Goal: Task Accomplishment & Management: Complete application form

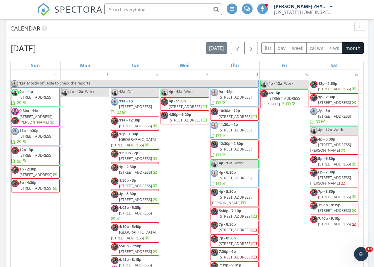
scroll to position [544, 383]
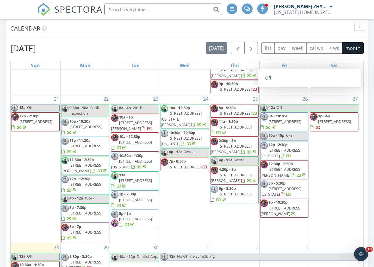
click at [332, 248] on div "4" at bounding box center [334, 271] width 50 height 57
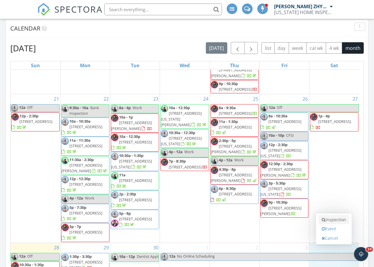
click at [337, 223] on link "Inspection" at bounding box center [333, 219] width 30 height 9
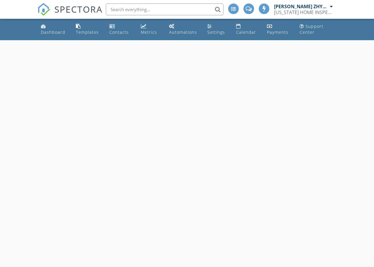
select select "9"
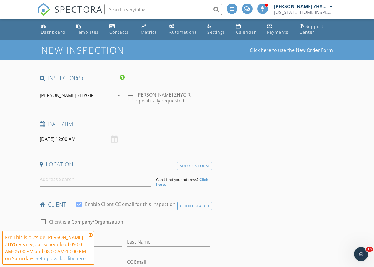
click at [90, 143] on input "[DATE] 12:00 AM" at bounding box center [81, 139] width 83 height 14
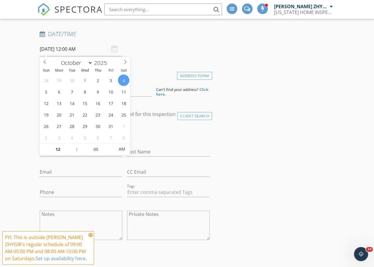
scroll to position [98, 0]
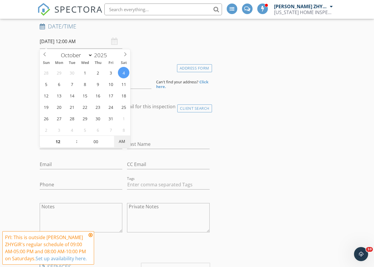
type input "10/04/2025 12:00 PM"
click at [121, 142] on span "AM" at bounding box center [122, 142] width 16 height 12
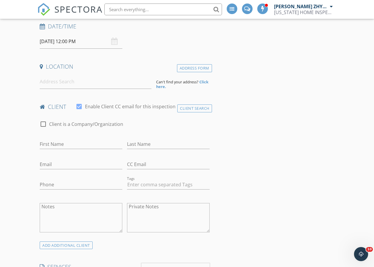
click at [168, 47] on div "Date/Time 10/04/2025 12:00 PM" at bounding box center [124, 36] width 174 height 26
click at [67, 83] on input at bounding box center [96, 82] width 112 height 14
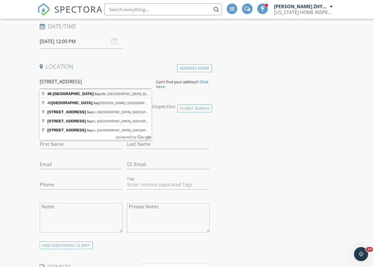
type input "46 Lincoln Ave, Sayville, NY, USA"
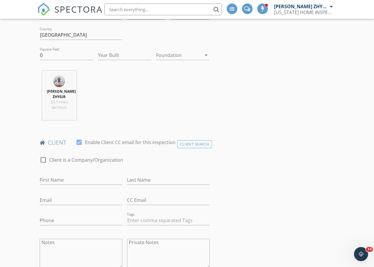
scroll to position [196, 0]
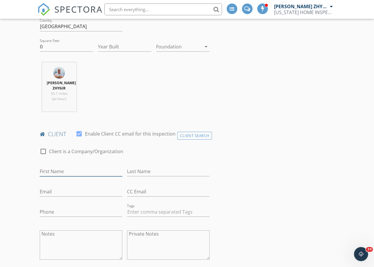
click at [52, 171] on input "First Name" at bounding box center [81, 172] width 83 height 10
type input "Thanasi"
click at [137, 169] on input "Last Name" at bounding box center [168, 172] width 83 height 10
type input "[PERSON_NAME]"
click at [94, 193] on input "Email" at bounding box center [81, 192] width 83 height 10
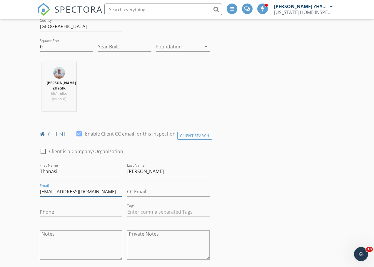
type input "[EMAIL_ADDRESS][DOMAIN_NAME]"
click at [73, 211] on input "Phone" at bounding box center [81, 212] width 83 height 10
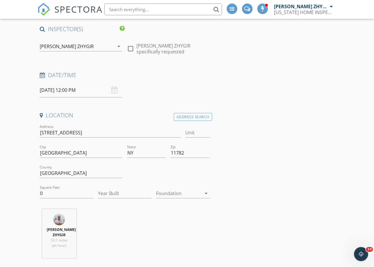
scroll to position [0, 0]
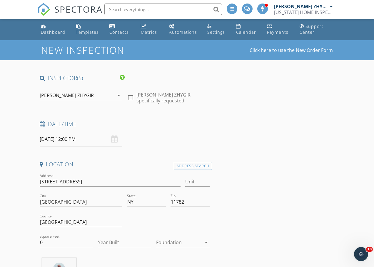
type input "[PHONE_NUMBER]"
click at [86, 140] on input "10/04/2025 12:00 PM" at bounding box center [81, 139] width 83 height 14
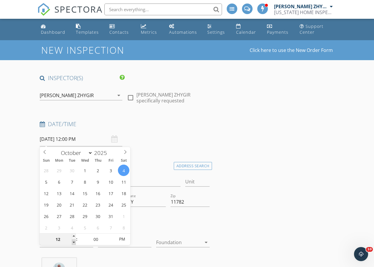
type input "11"
type input "[DATE] 11:00 AM"
click at [74, 243] on span at bounding box center [74, 243] width 4 height 6
type input "10"
type input "[DATE] 10:00 AM"
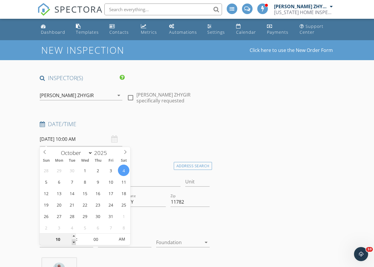
click at [74, 243] on span at bounding box center [74, 243] width 4 height 6
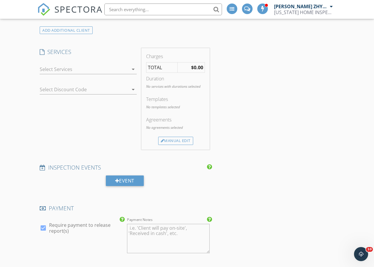
scroll to position [440, 0]
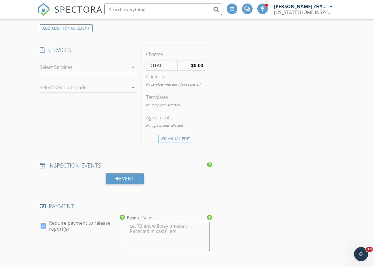
click at [132, 68] on icon "arrow_drop_down" at bounding box center [133, 67] width 7 height 7
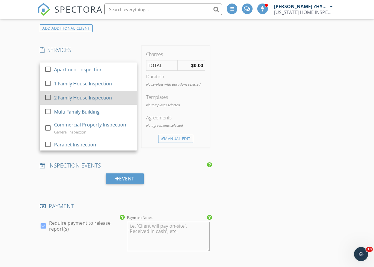
click at [71, 100] on div "2 Family House Inspection" at bounding box center [83, 97] width 58 height 7
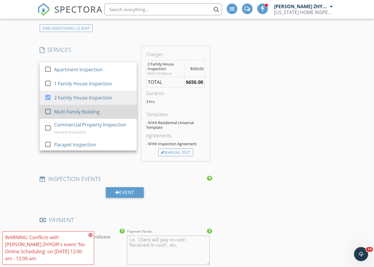
click at [71, 111] on div "Multi Family Building" at bounding box center [77, 111] width 46 height 7
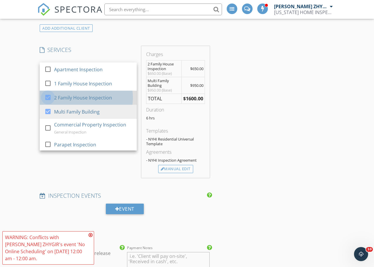
click at [47, 97] on div at bounding box center [48, 98] width 10 height 10
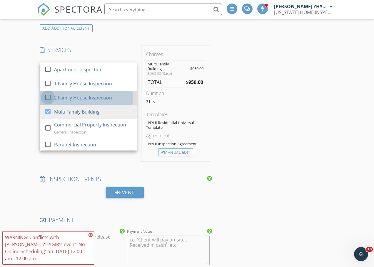
click at [48, 97] on div at bounding box center [48, 98] width 10 height 10
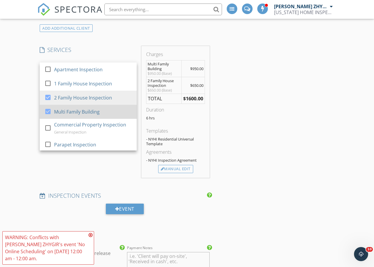
click at [48, 108] on div at bounding box center [48, 112] width 10 height 10
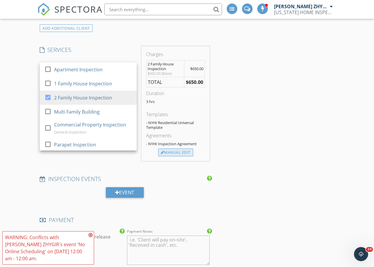
click at [184, 150] on div "Manual Edit" at bounding box center [175, 153] width 35 height 8
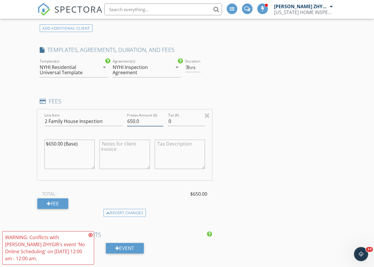
drag, startPoint x: 130, startPoint y: 121, endPoint x: 118, endPoint y: 125, distance: 12.4
click at [118, 125] on div "Line Item 2 Family House Inspection Pretax Amount ($) 650.0 Tax ($) 0 $650.00 (…" at bounding box center [124, 145] width 174 height 71
type input "750.0"
click at [250, 92] on div "INSPECTOR(S) check_box Dimitry ZHYGIR PRIMARY check_box_outline_blank Akon Zhen…" at bounding box center [186, 183] width 299 height 1098
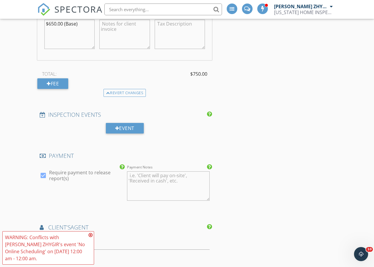
scroll to position [587, 0]
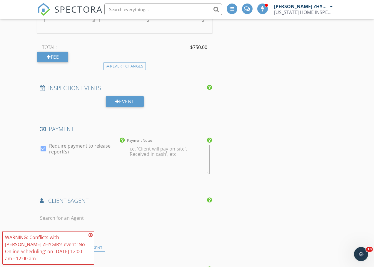
click at [247, 127] on div "INSPECTOR(S) check_box Dimitry ZHYGIR PRIMARY check_box_outline_blank Akon Zhen…" at bounding box center [186, 36] width 299 height 1098
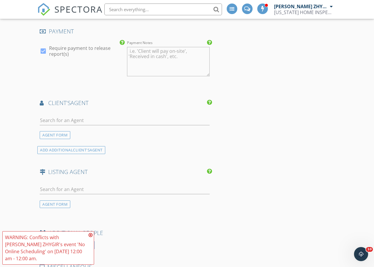
scroll to position [734, 0]
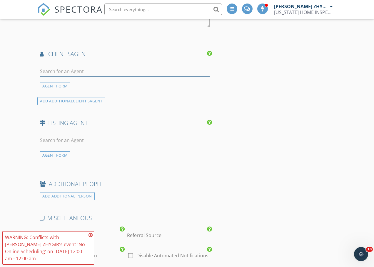
click at [118, 74] on input "text" at bounding box center [125, 72] width 170 height 10
click at [165, 231] on input "Referral Source" at bounding box center [168, 236] width 83 height 10
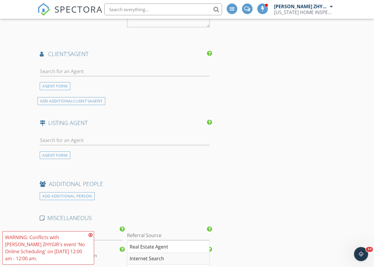
click at [156, 259] on div "Internet Search" at bounding box center [168, 259] width 82 height 12
type input "Internet Search"
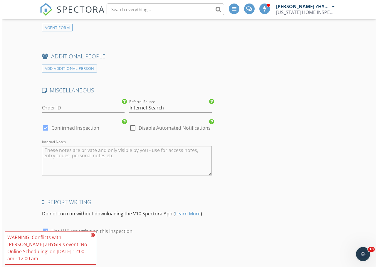
scroll to position [919, 0]
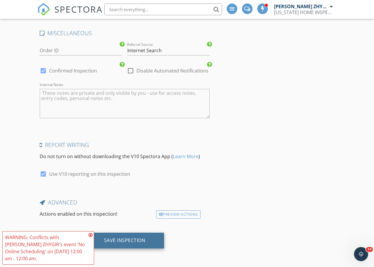
click at [125, 240] on div "Save Inspection" at bounding box center [124, 241] width 41 height 6
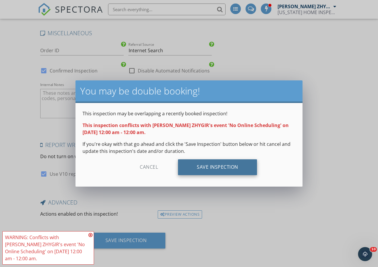
click at [219, 166] on div "Save Inspection" at bounding box center [217, 167] width 79 height 16
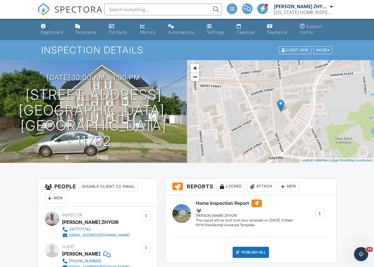
click at [194, 77] on link "−" at bounding box center [194, 77] width 9 height 9
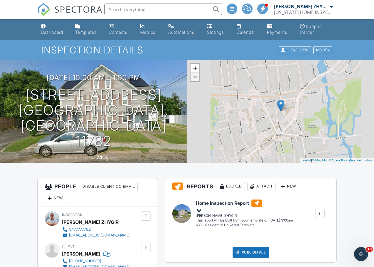
click at [194, 77] on link "−" at bounding box center [194, 77] width 9 height 9
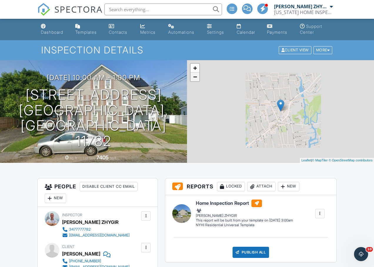
click at [194, 77] on link "−" at bounding box center [194, 77] width 9 height 9
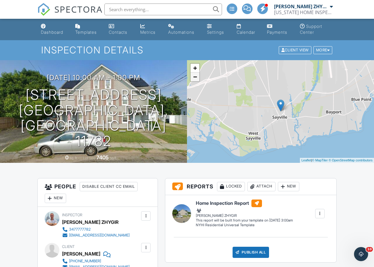
click at [194, 77] on link "−" at bounding box center [194, 77] width 9 height 9
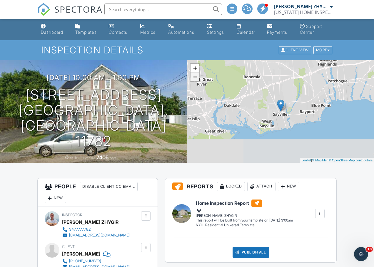
click at [194, 77] on link "−" at bounding box center [194, 77] width 9 height 9
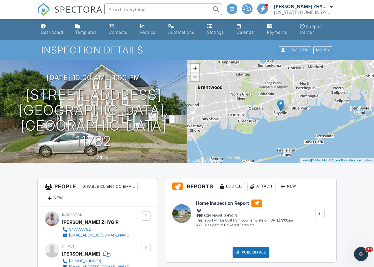
click at [194, 77] on link "−" at bounding box center [194, 77] width 9 height 9
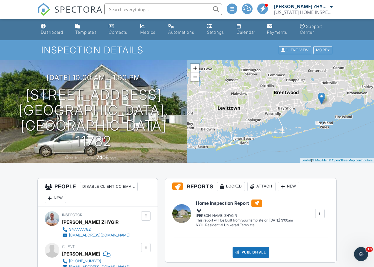
drag, startPoint x: 212, startPoint y: 121, endPoint x: 250, endPoint y: 112, distance: 38.2
click at [250, 112] on div "+ − Leaflet | © MapTiler © OpenStreetMap contributors" at bounding box center [280, 111] width 187 height 103
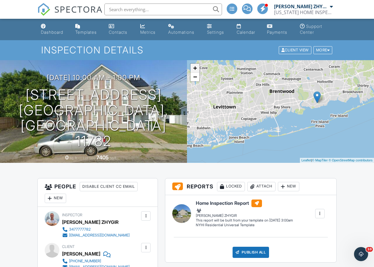
click at [195, 70] on link "+" at bounding box center [194, 68] width 9 height 9
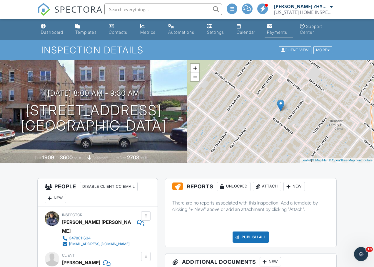
click at [272, 28] on link "Payments" at bounding box center [278, 29] width 28 height 17
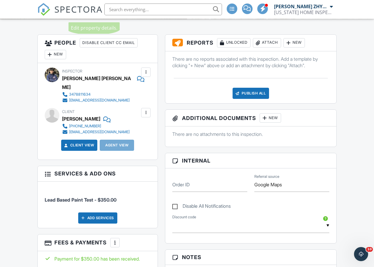
scroll to position [147, 0]
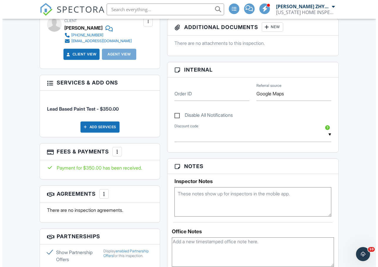
scroll to position [245, 0]
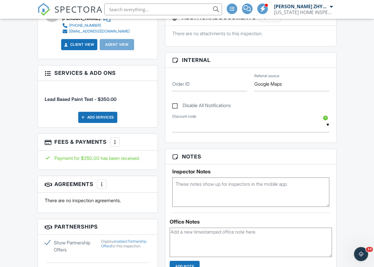
click at [115, 137] on div "More" at bounding box center [114, 141] width 9 height 9
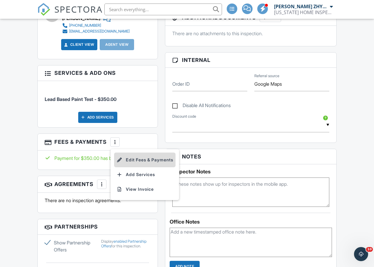
click at [144, 154] on li "Edit Fees & Payments" at bounding box center [144, 160] width 61 height 15
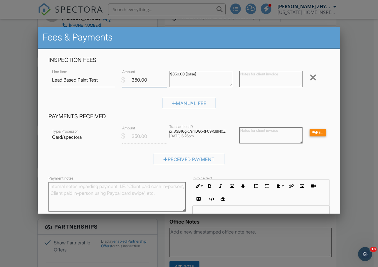
click at [130, 79] on input "350.00" at bounding box center [144, 80] width 45 height 14
click at [134, 80] on input "350.00" at bounding box center [144, 80] width 45 height 14
click at [133, 77] on input "350.00" at bounding box center [144, 80] width 45 height 14
click at [132, 80] on input "350.00" at bounding box center [144, 80] width 45 height 14
click at [131, 80] on input "350.00" at bounding box center [144, 80] width 45 height 14
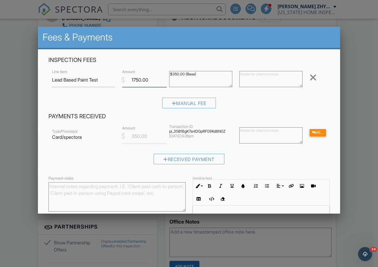
type input "1750.00"
click at [317, 100] on div "Manual Fee" at bounding box center [188, 105] width 281 height 15
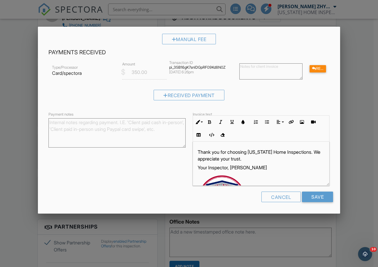
scroll to position [51, 0]
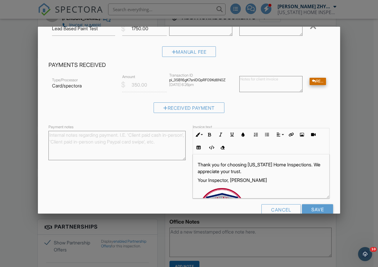
click at [316, 83] on div "Refund" at bounding box center [318, 81] width 16 height 7
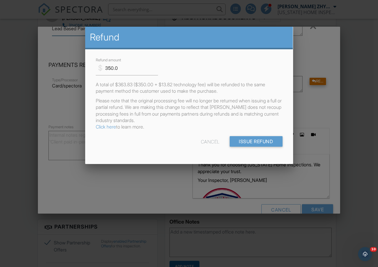
scroll to position [46, 0]
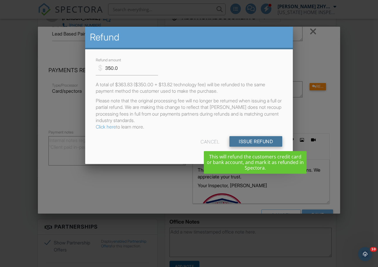
click at [261, 142] on input "Issue Refund" at bounding box center [255, 141] width 53 height 11
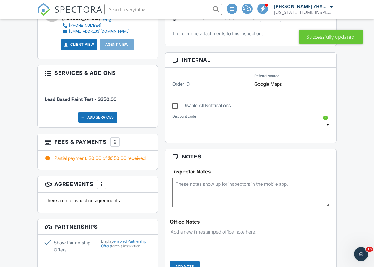
click at [114, 139] on div at bounding box center [115, 142] width 6 height 6
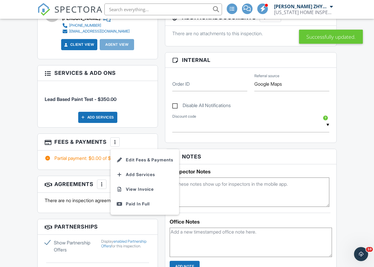
click at [134, 153] on li "Edit Fees & Payments" at bounding box center [144, 160] width 61 height 15
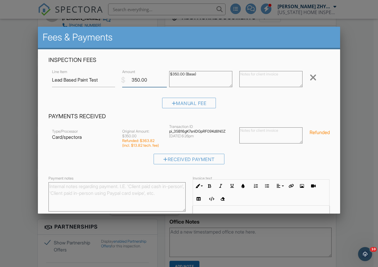
click at [133, 80] on input "350.00" at bounding box center [144, 80] width 45 height 14
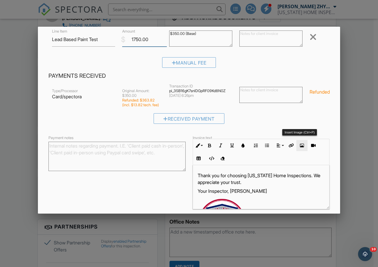
scroll to position [69, 0]
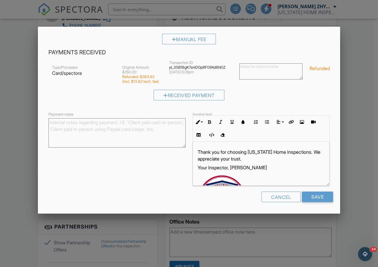
type input "1750.00"
click at [308, 196] on input "Save" at bounding box center [317, 197] width 31 height 11
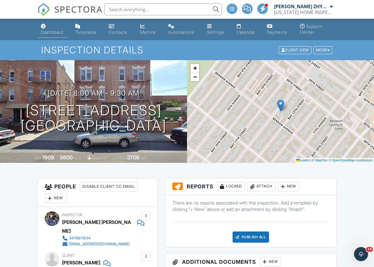
click at [44, 26] on div "Dashboard" at bounding box center [43, 26] width 5 height 5
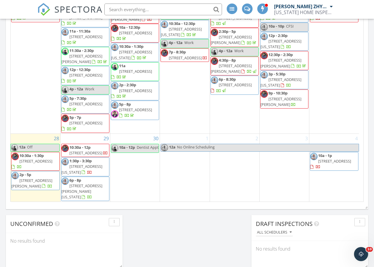
scroll to position [654, 0]
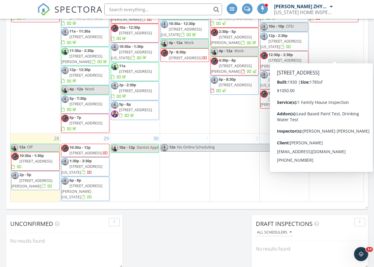
click at [337, 15] on span "[STREET_ADDRESS]" at bounding box center [334, 12] width 33 height 5
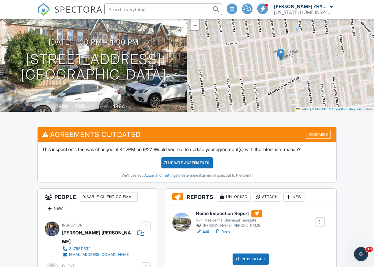
scroll to position [49, 0]
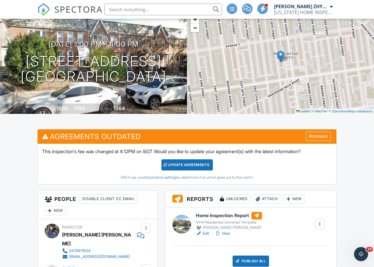
click at [44, 12] on img at bounding box center [43, 9] width 13 height 13
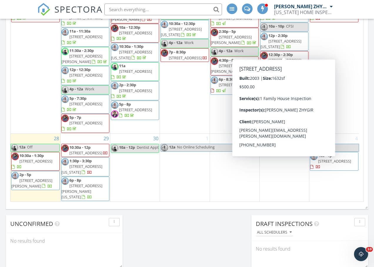
scroll to position [636, 0]
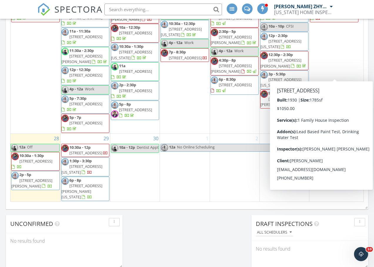
click at [326, 15] on span "2051 E 29th St, BROOKLYN 11229" at bounding box center [334, 12] width 33 height 5
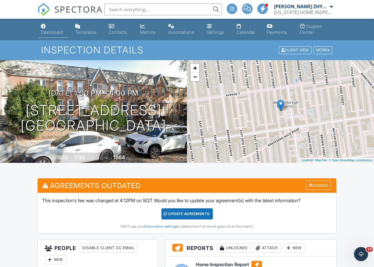
click at [50, 31] on div "Dashboard" at bounding box center [52, 32] width 22 height 5
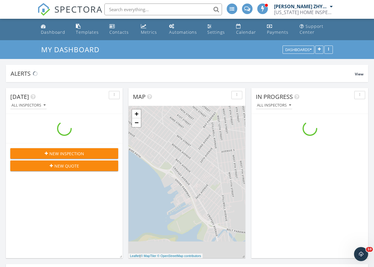
scroll to position [544, 383]
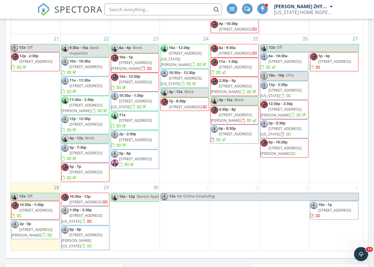
scroll to position [685, 0]
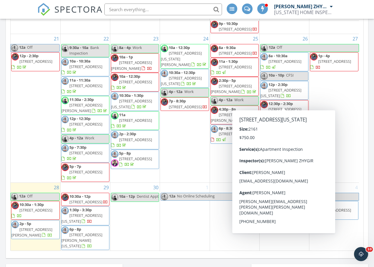
click at [294, 95] on span "[STREET_ADDRESS][US_STATE]" at bounding box center [280, 93] width 41 height 11
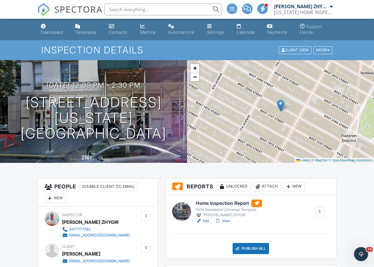
click at [198, 218] on div at bounding box center [199, 221] width 6 height 6
